Goal: Transaction & Acquisition: Purchase product/service

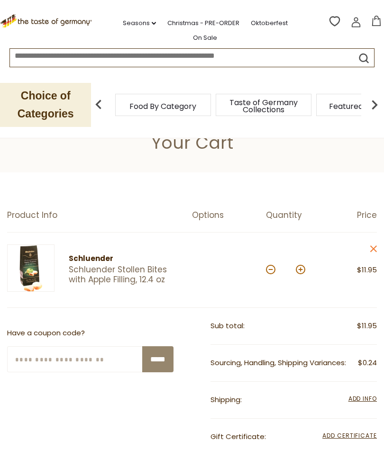
scroll to position [23, 0]
click at [304, 272] on button at bounding box center [300, 270] width 9 height 9
type input "*"
click at [305, 269] on button at bounding box center [300, 270] width 9 height 9
type input "*"
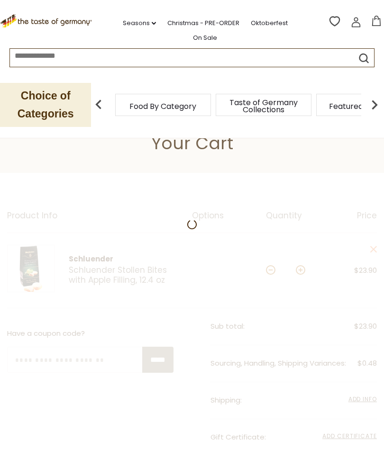
click at [303, 270] on div at bounding box center [192, 412] width 384 height 478
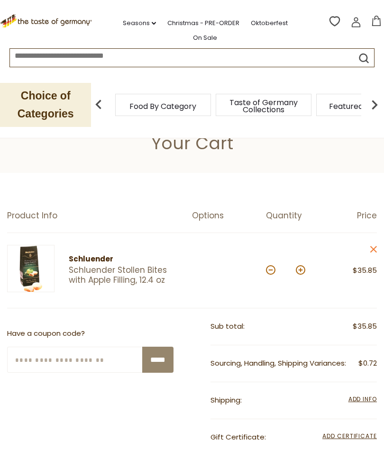
click at [301, 270] on button at bounding box center [300, 270] width 9 height 9
type input "*"
click at [304, 267] on button at bounding box center [300, 270] width 9 height 9
click at [308, 267] on div "Quantity: *" at bounding box center [293, 270] width 55 height 51
click at [303, 269] on button at bounding box center [300, 270] width 9 height 9
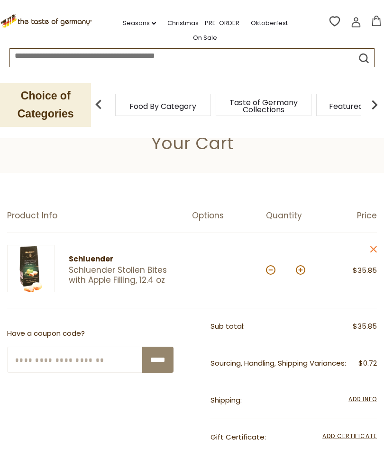
click at [303, 267] on button at bounding box center [300, 270] width 9 height 9
click at [300, 270] on button at bounding box center [300, 270] width 9 height 9
click at [302, 268] on button at bounding box center [300, 270] width 9 height 9
click at [300, 270] on button at bounding box center [300, 270] width 9 height 9
type input "*"
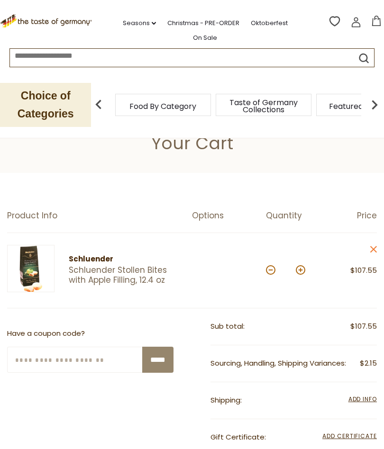
click at [299, 271] on button at bounding box center [300, 270] width 9 height 9
type input "**"
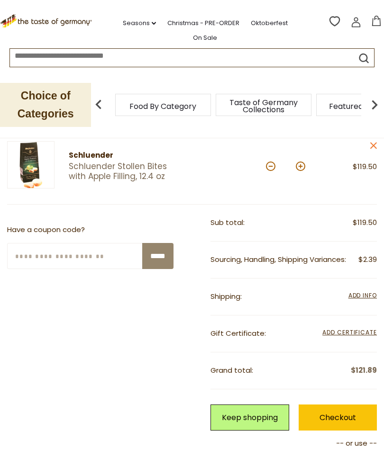
scroll to position [130, 0]
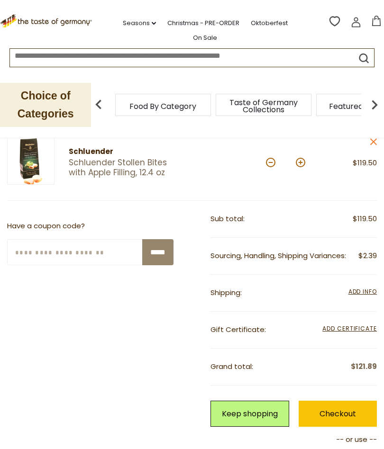
click at [170, 449] on div "**********" at bounding box center [192, 381] width 370 height 360
click at [367, 292] on span "Add Info" at bounding box center [362, 292] width 28 height 8
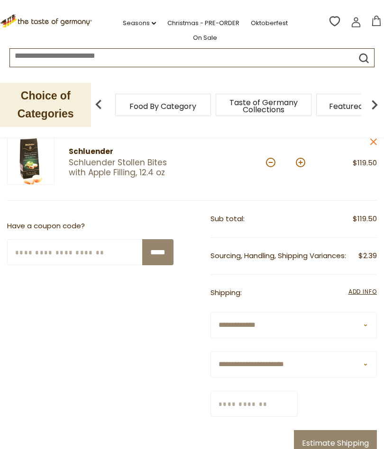
click at [365, 365] on select "**********" at bounding box center [294, 365] width 166 height 26
select select "**"
click at [298, 402] on input "Zip/Postcode" at bounding box center [254, 404] width 87 height 26
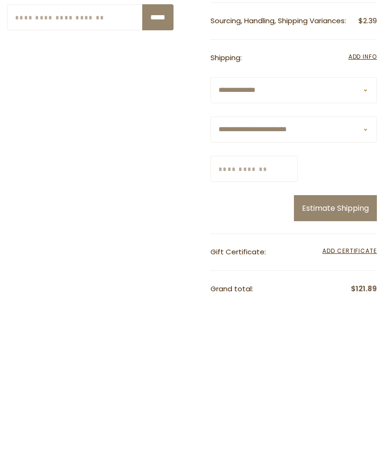
type input "*****"
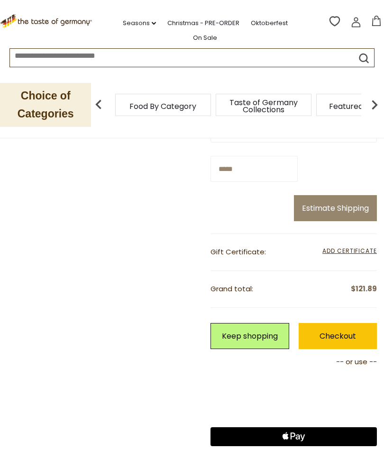
click at [323, 209] on button "Estimate Shipping" at bounding box center [335, 208] width 83 height 26
